Goal: Task Accomplishment & Management: Use online tool/utility

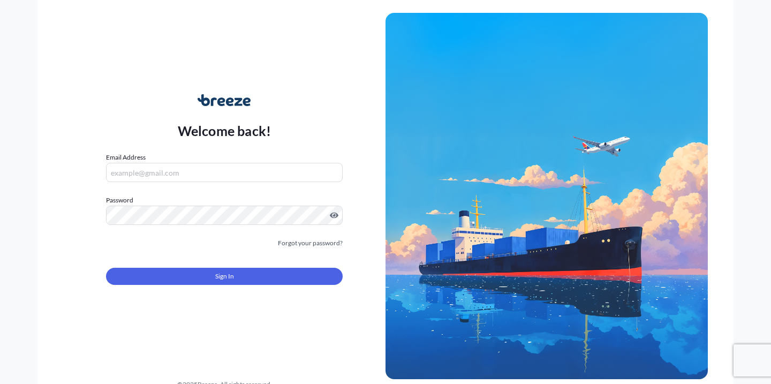
click at [287, 174] on input "Email Address" at bounding box center [224, 172] width 237 height 19
click at [239, 185] on form "Email Address Please enter a valid email address Password Must include: Upper &…" at bounding box center [224, 225] width 237 height 146
click at [206, 163] on input "Email Address" at bounding box center [224, 172] width 237 height 19
paste input "[EMAIL_ADDRESS][PERSON_NAME][DOMAIN_NAME]"
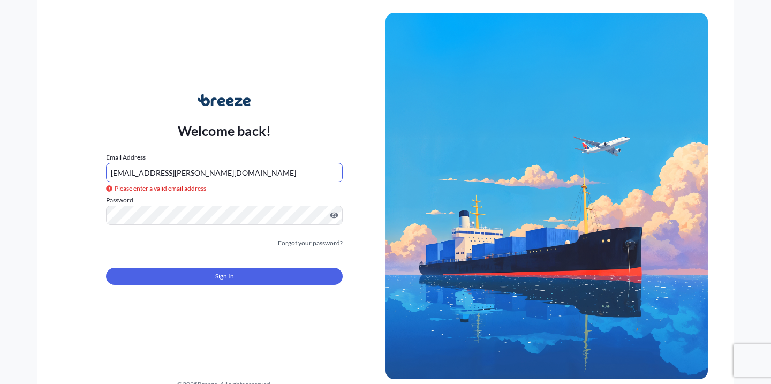
type input "[EMAIL_ADDRESS][PERSON_NAME][DOMAIN_NAME]"
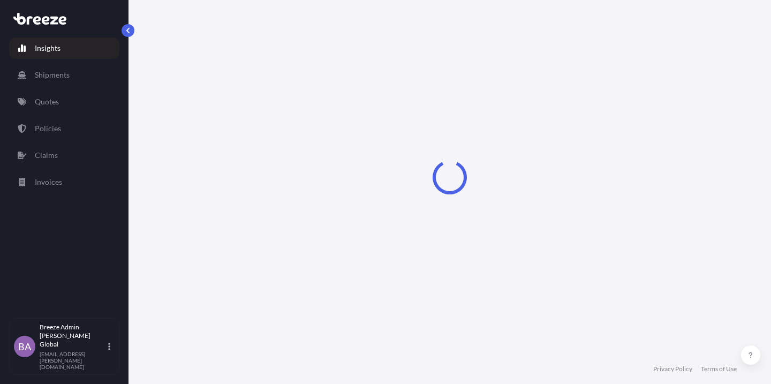
select select "2025"
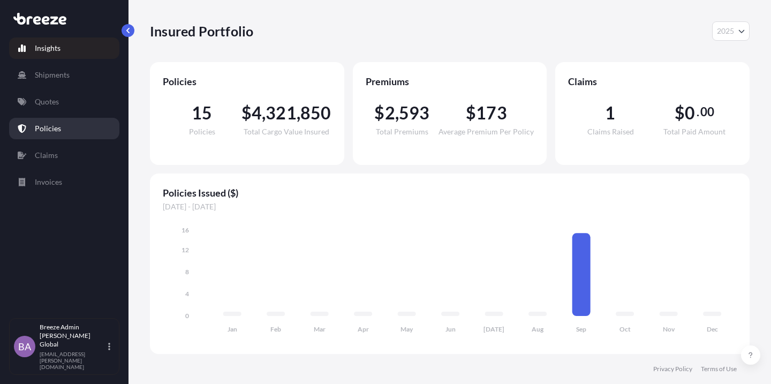
click at [69, 130] on link "Policies" at bounding box center [64, 128] width 110 height 21
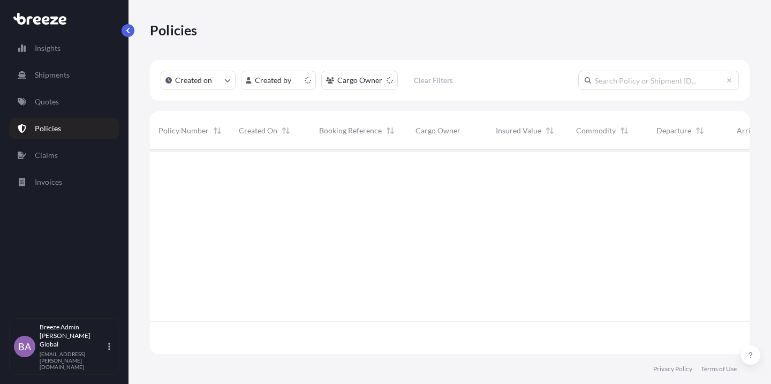
scroll to position [210, 599]
click at [73, 104] on link "Quotes" at bounding box center [64, 101] width 110 height 21
select select "10"
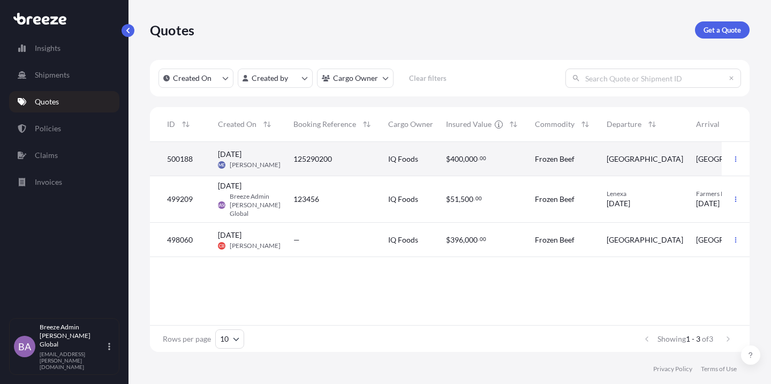
click at [267, 162] on div "[DATE] ME [PERSON_NAME]" at bounding box center [249, 159] width 63 height 20
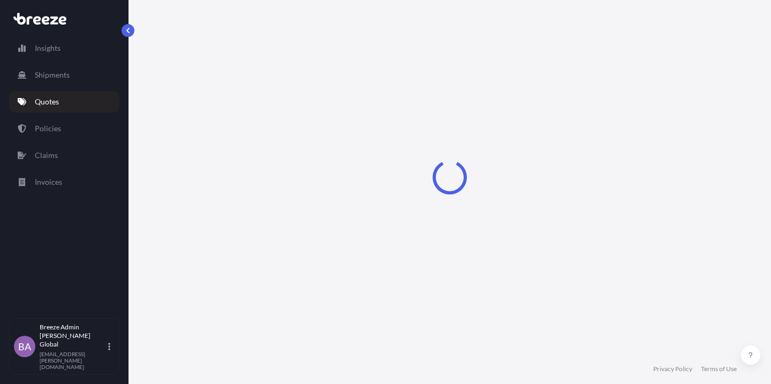
select select "Road"
select select "2"
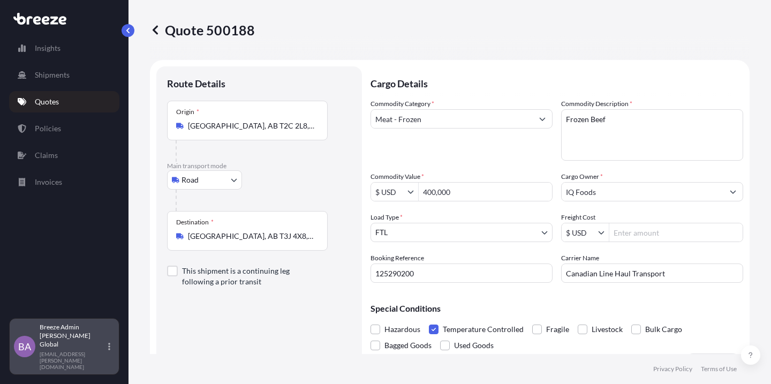
click at [108, 351] on icon at bounding box center [109, 346] width 2 height 9
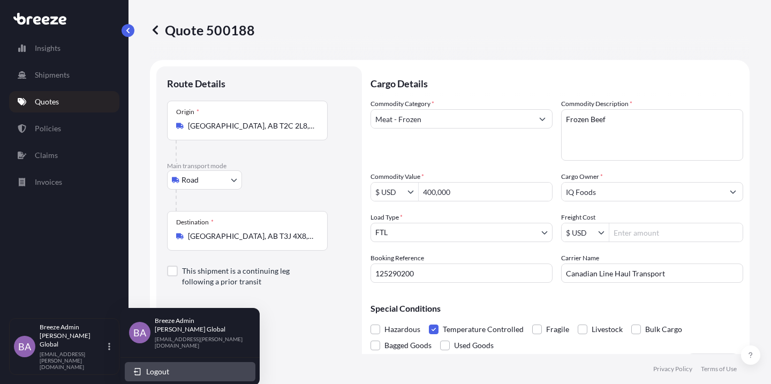
click at [149, 366] on span "Logout" at bounding box center [157, 371] width 23 height 11
